Goal: Information Seeking & Learning: Understand process/instructions

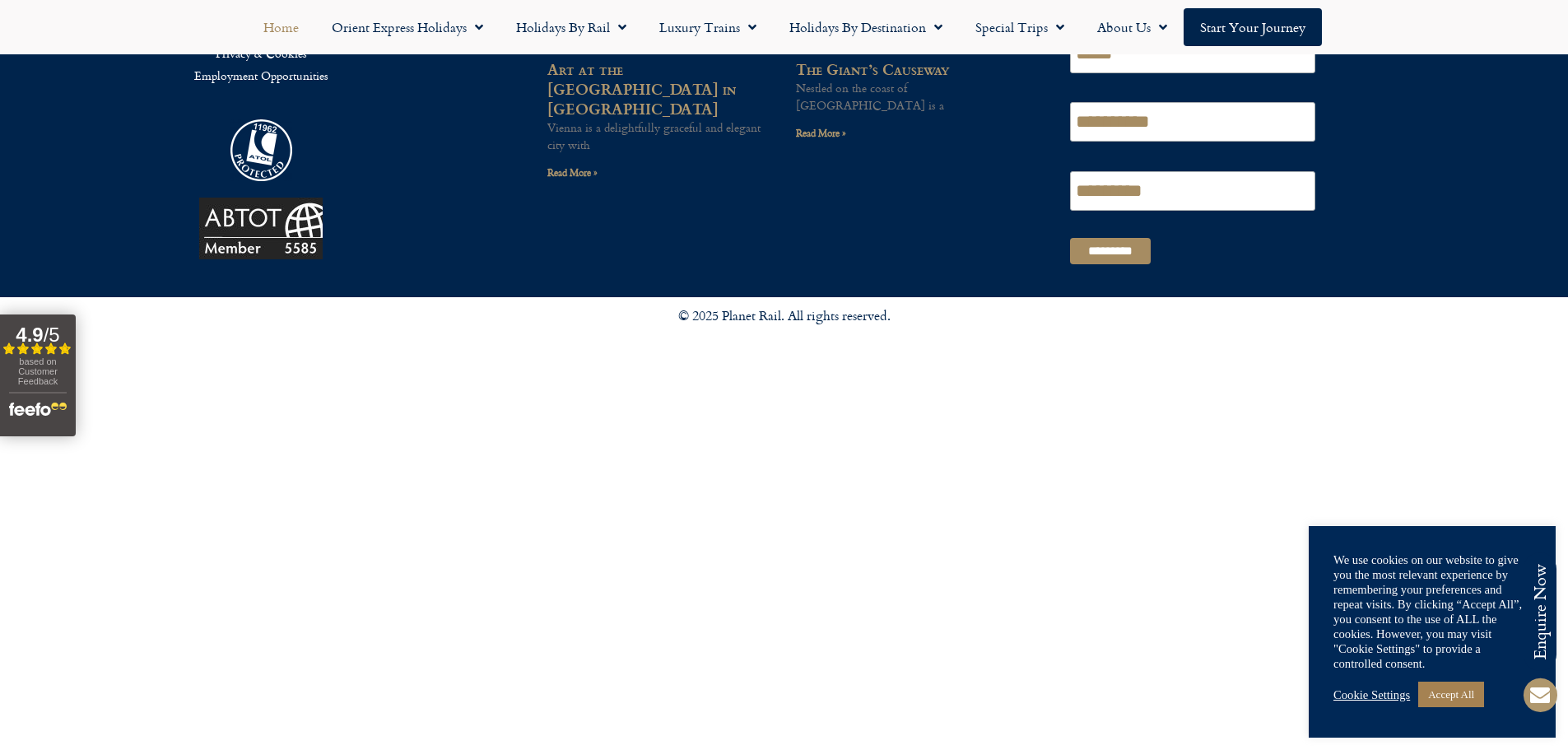
scroll to position [4375, 0]
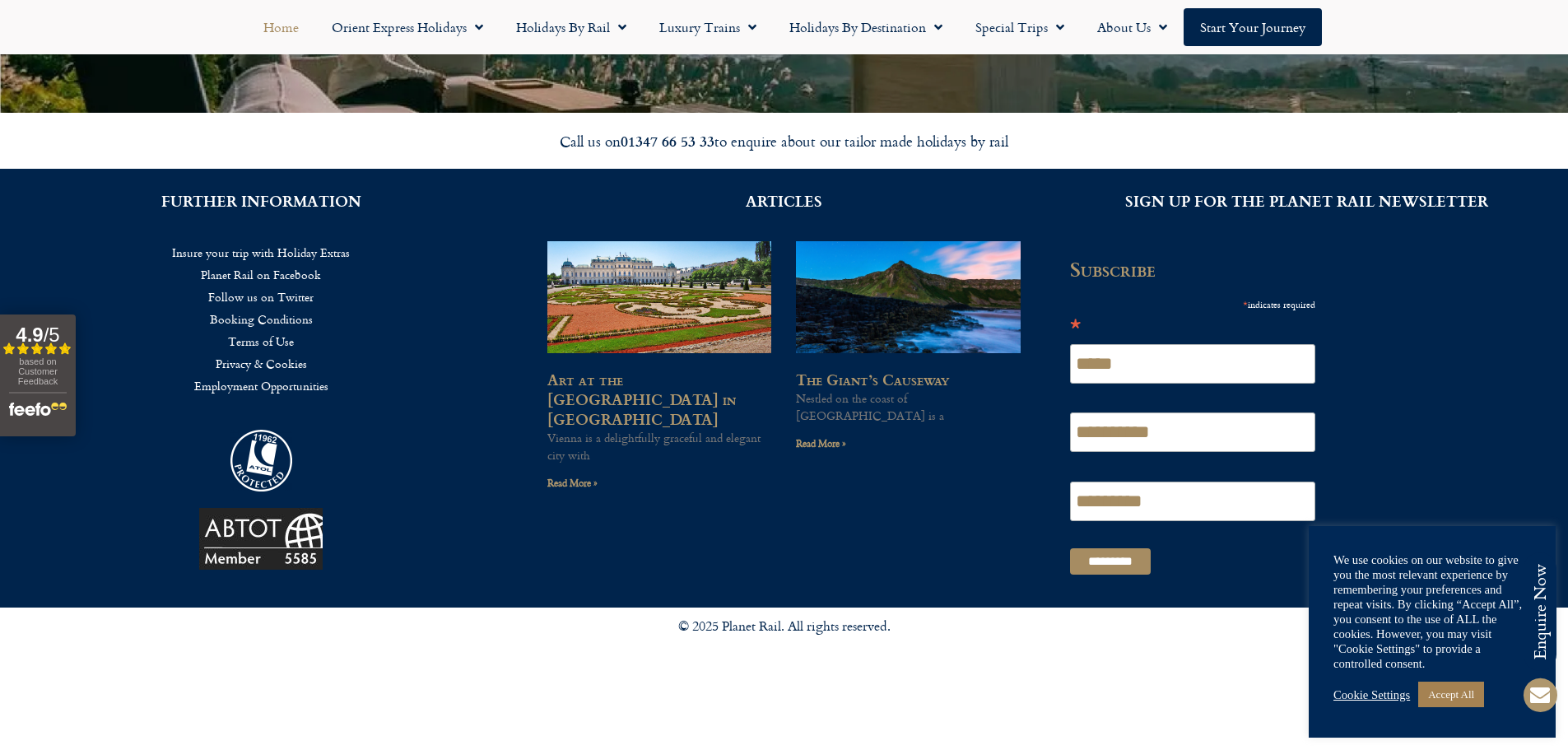
click at [272, 338] on link "Terms of Use" at bounding box center [261, 341] width 473 height 23
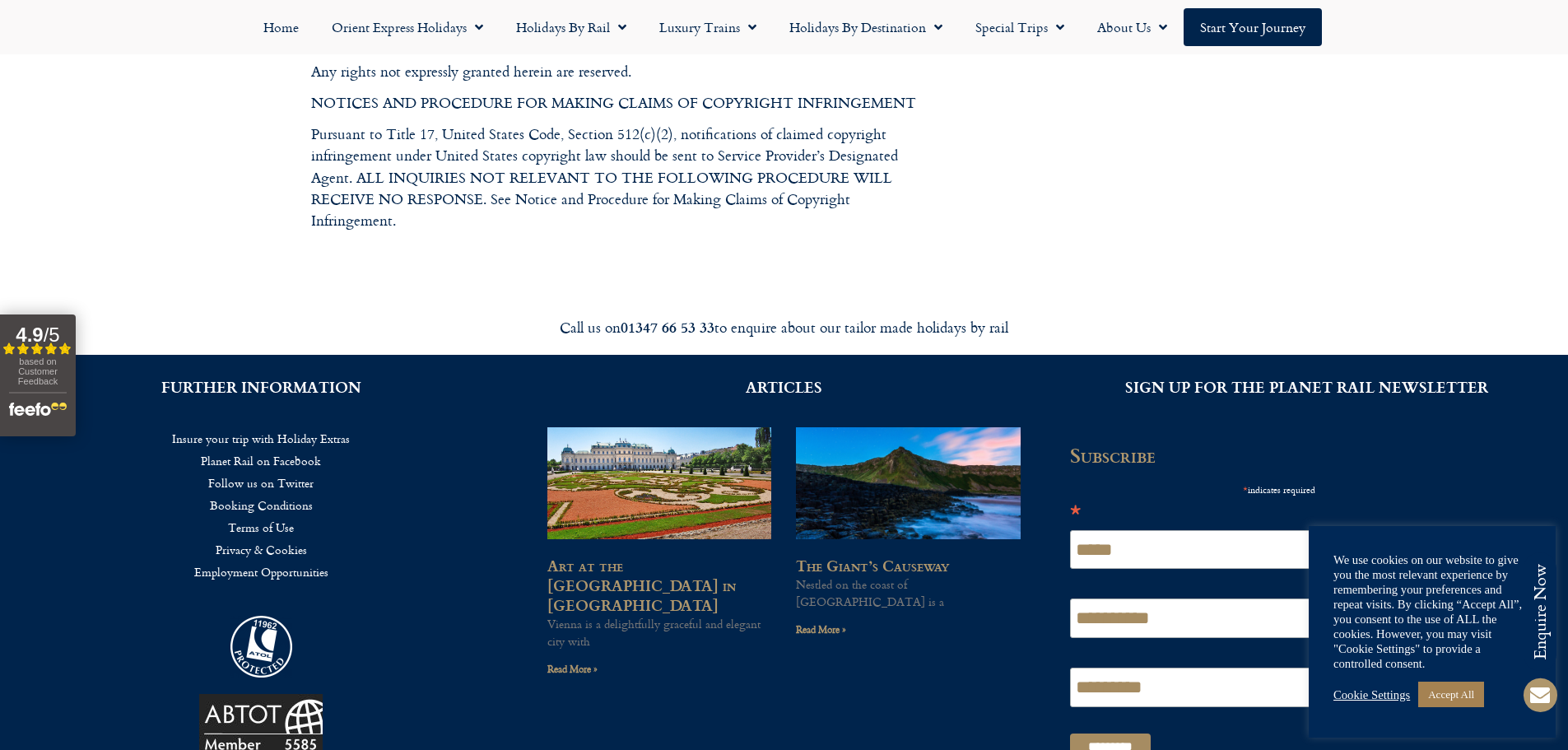
scroll to position [4310, 0]
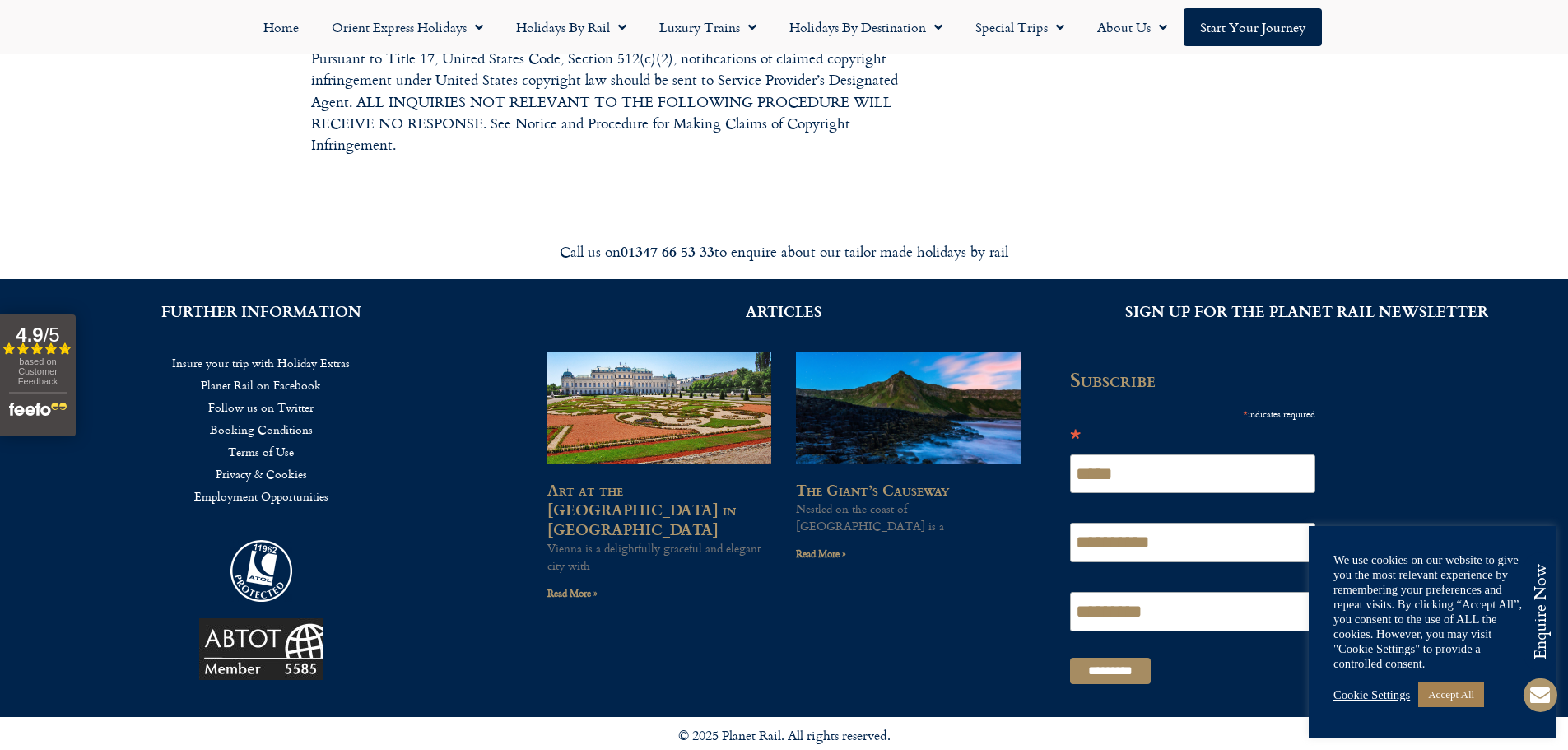
click at [283, 418] on link "Booking Conditions" at bounding box center [261, 430] width 473 height 23
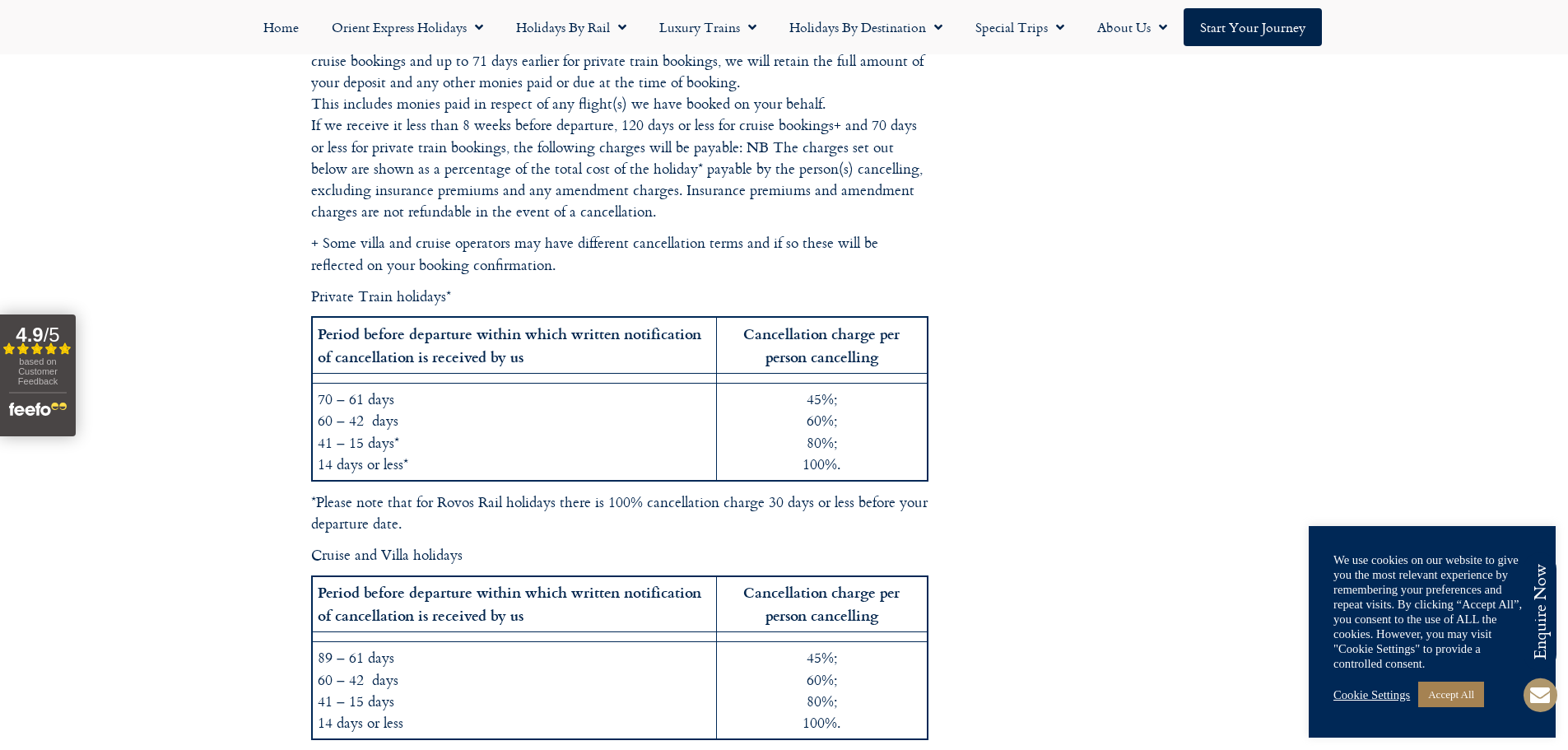
scroll to position [3044, 0]
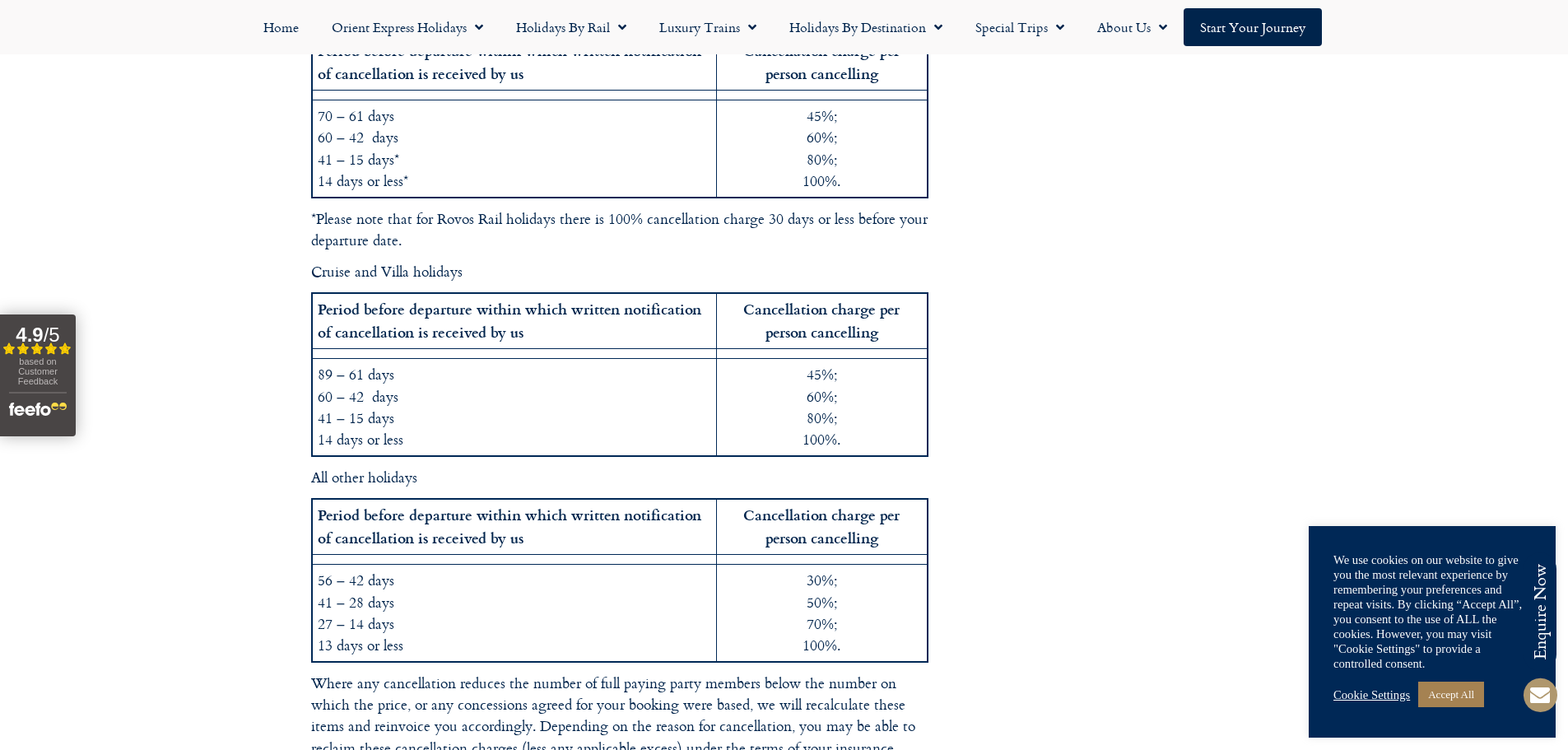
scroll to position [3292, 0]
